Goal: Find specific page/section: Find specific page/section

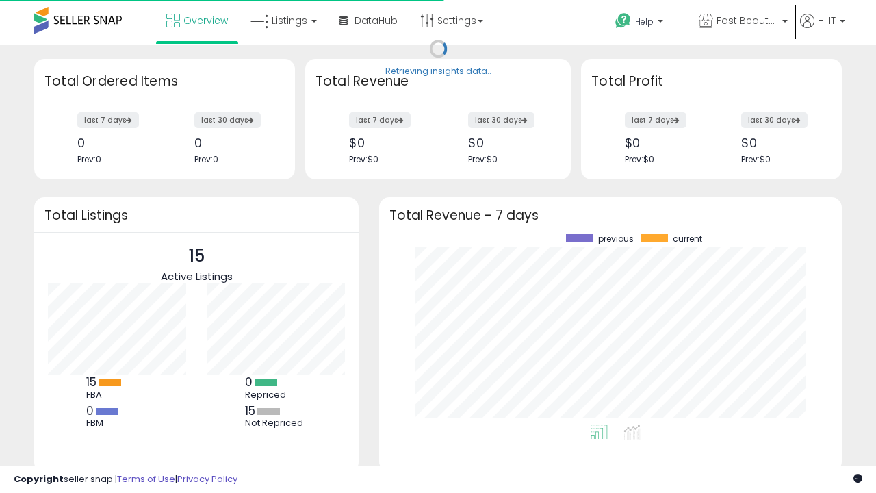
scroll to position [190, 435]
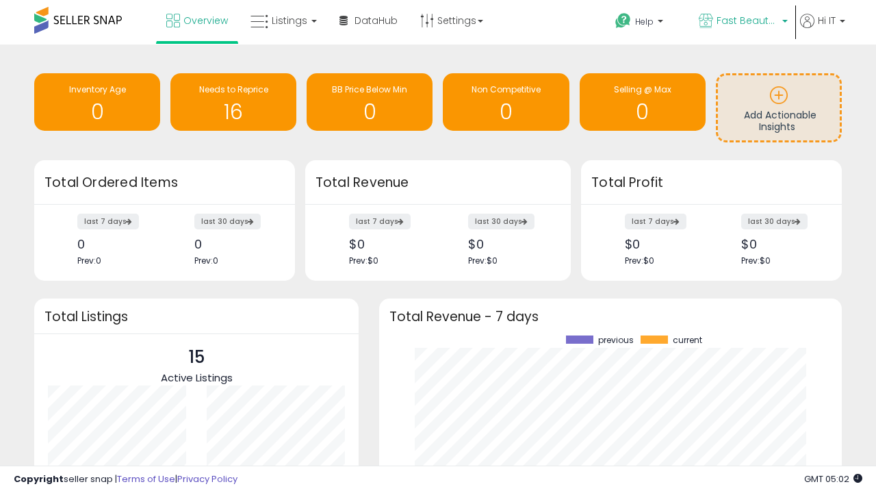
click at [742, 22] on span "Fast Beauty ([GEOGRAPHIC_DATA])" at bounding box center [747, 21] width 62 height 14
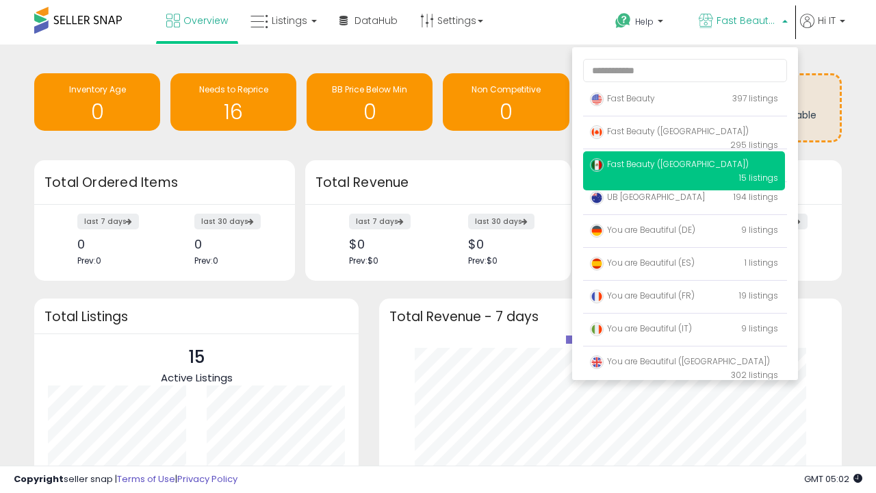
click at [684, 101] on p "Fast Beauty 397 listings" at bounding box center [684, 99] width 202 height 27
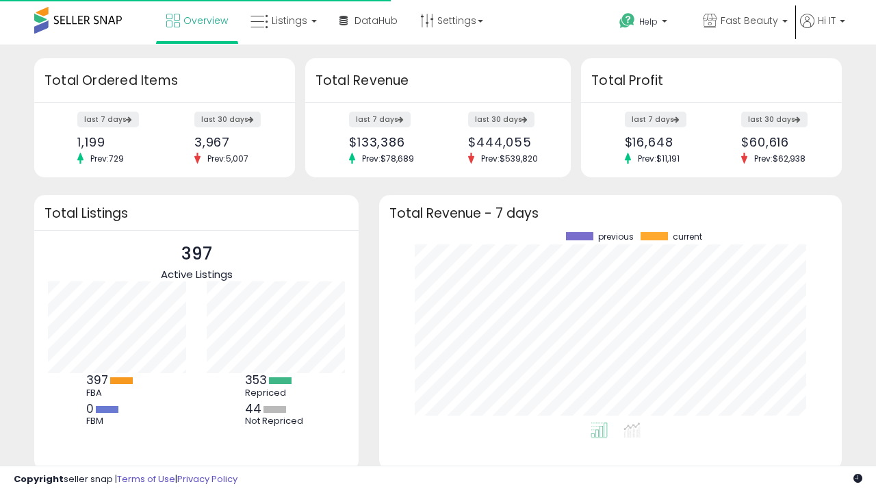
scroll to position [190, 435]
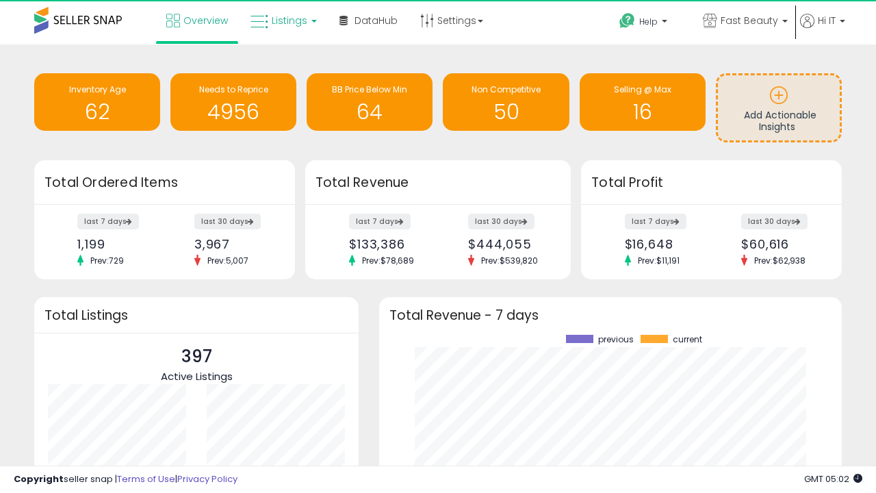
click at [282, 21] on span "Listings" at bounding box center [290, 21] width 36 height 14
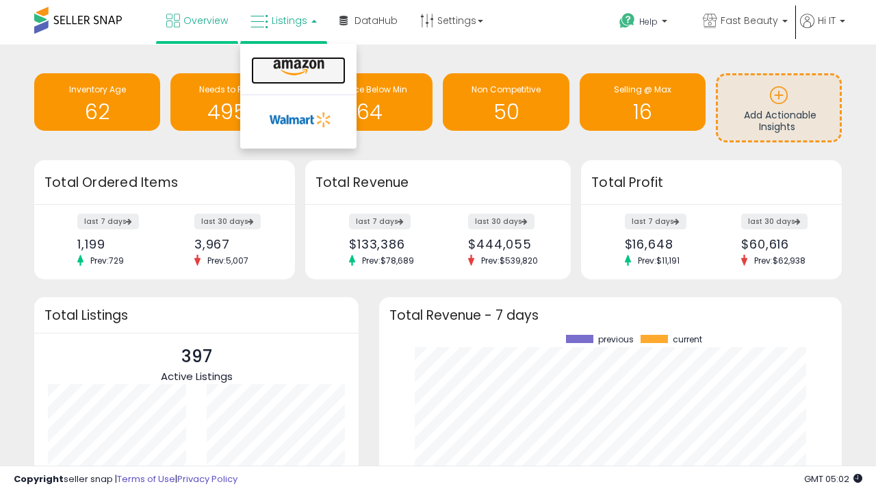
click at [297, 68] on icon at bounding box center [299, 68] width 60 height 18
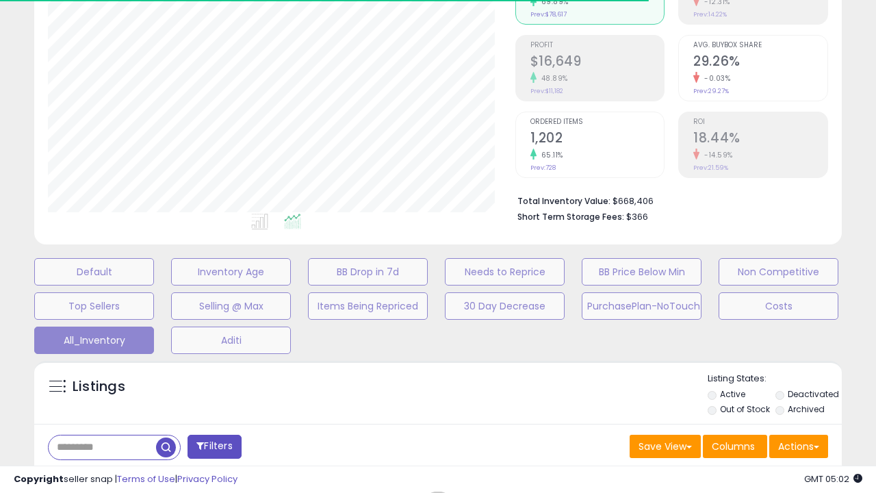
scroll to position [394, 0]
